Goal: Task Accomplishment & Management: Manage account settings

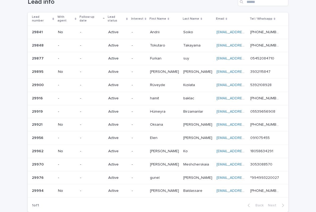
scroll to position [31, 0]
click at [123, 200] on div "New" at bounding box center [117, 203] width 19 height 6
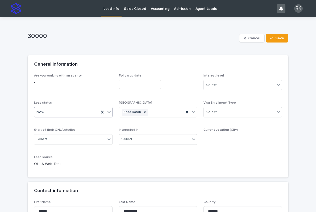
click at [111, 113] on icon at bounding box center [108, 111] width 5 height 5
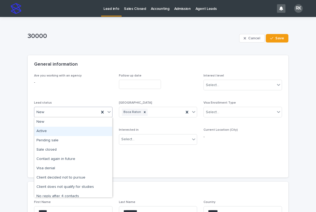
click at [58, 130] on div "Active" at bounding box center [73, 131] width 78 height 9
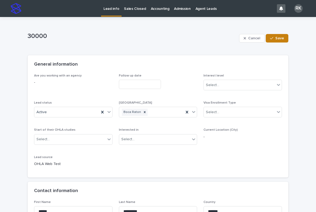
click at [276, 39] on span "Save" at bounding box center [279, 38] width 9 height 4
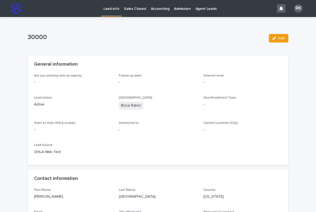
click at [111, 10] on p "Lead info" at bounding box center [111, 5] width 16 height 11
